Goal: Find specific page/section

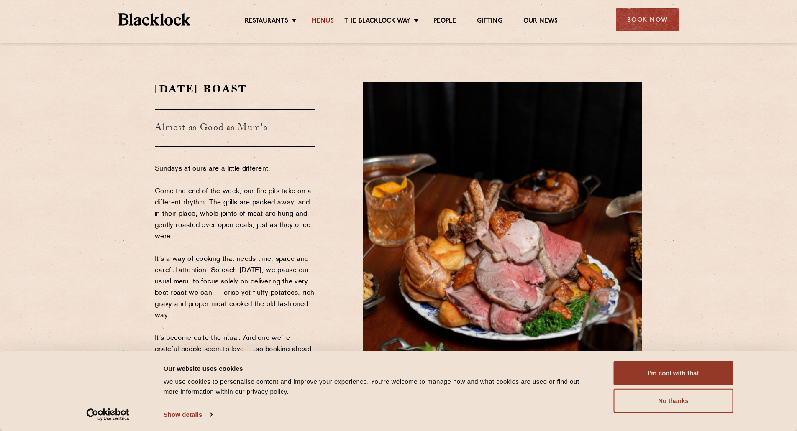
click at [317, 20] on link "Menus" at bounding box center [322, 21] width 23 height 9
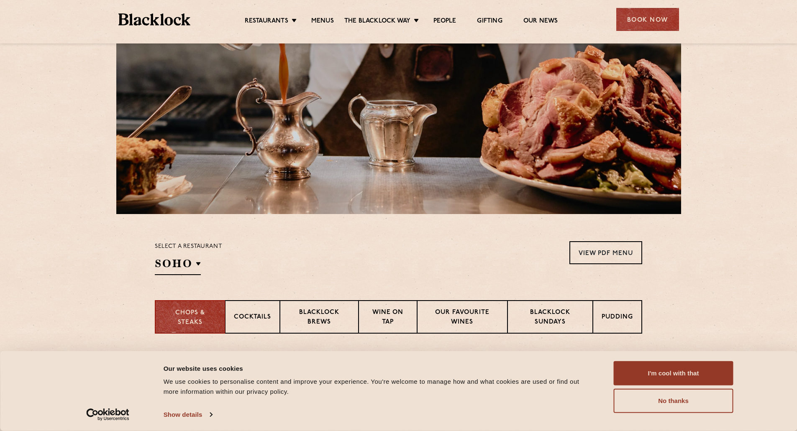
scroll to position [125, 0]
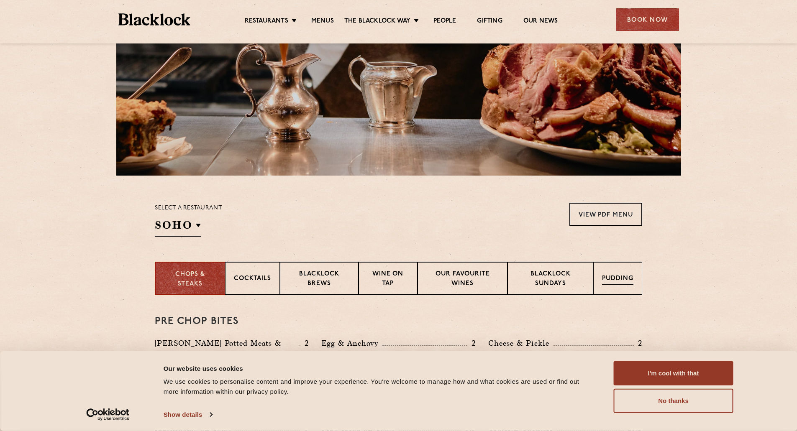
click at [618, 284] on p "Pudding" at bounding box center [617, 279] width 31 height 10
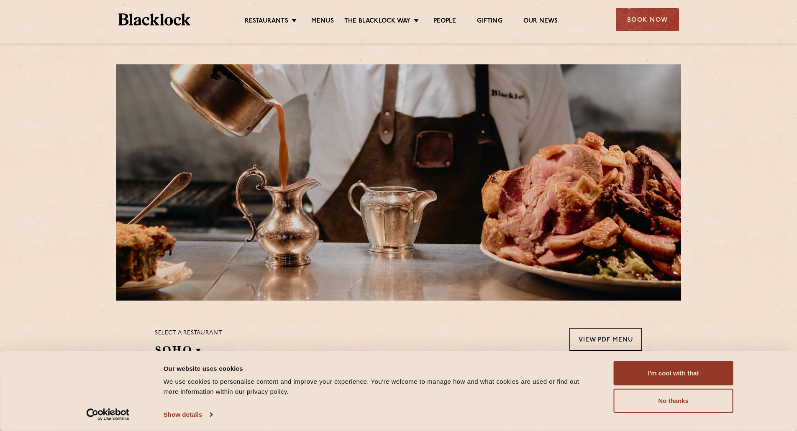
scroll to position [0, 0]
